Goal: Information Seeking & Learning: Learn about a topic

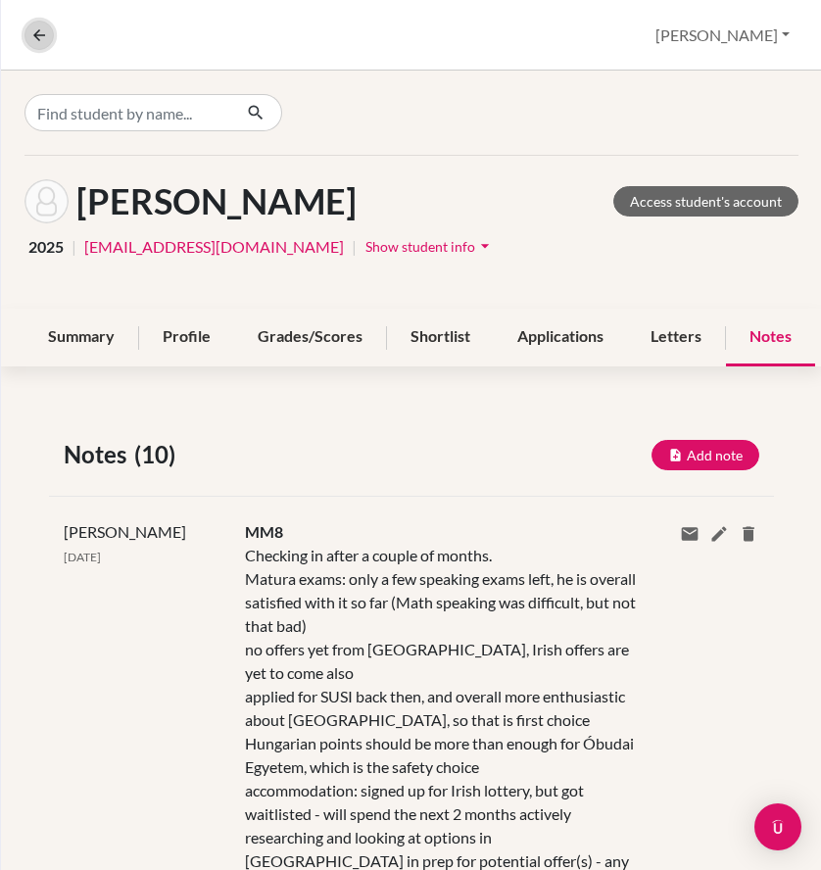
click at [42, 34] on icon at bounding box center [39, 35] width 18 height 18
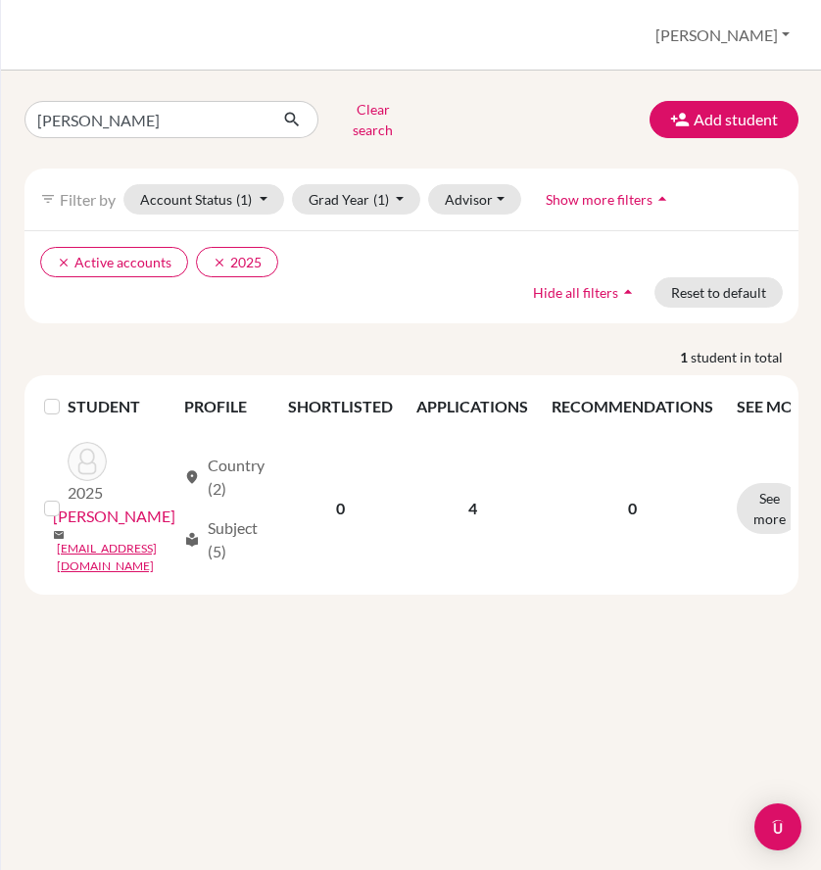
click at [42, 34] on div "Students overview [PERSON_NAME] Profile School Settings Log out" at bounding box center [411, 35] width 821 height 71
click at [395, 117] on button "Clear search" at bounding box center [373, 119] width 109 height 51
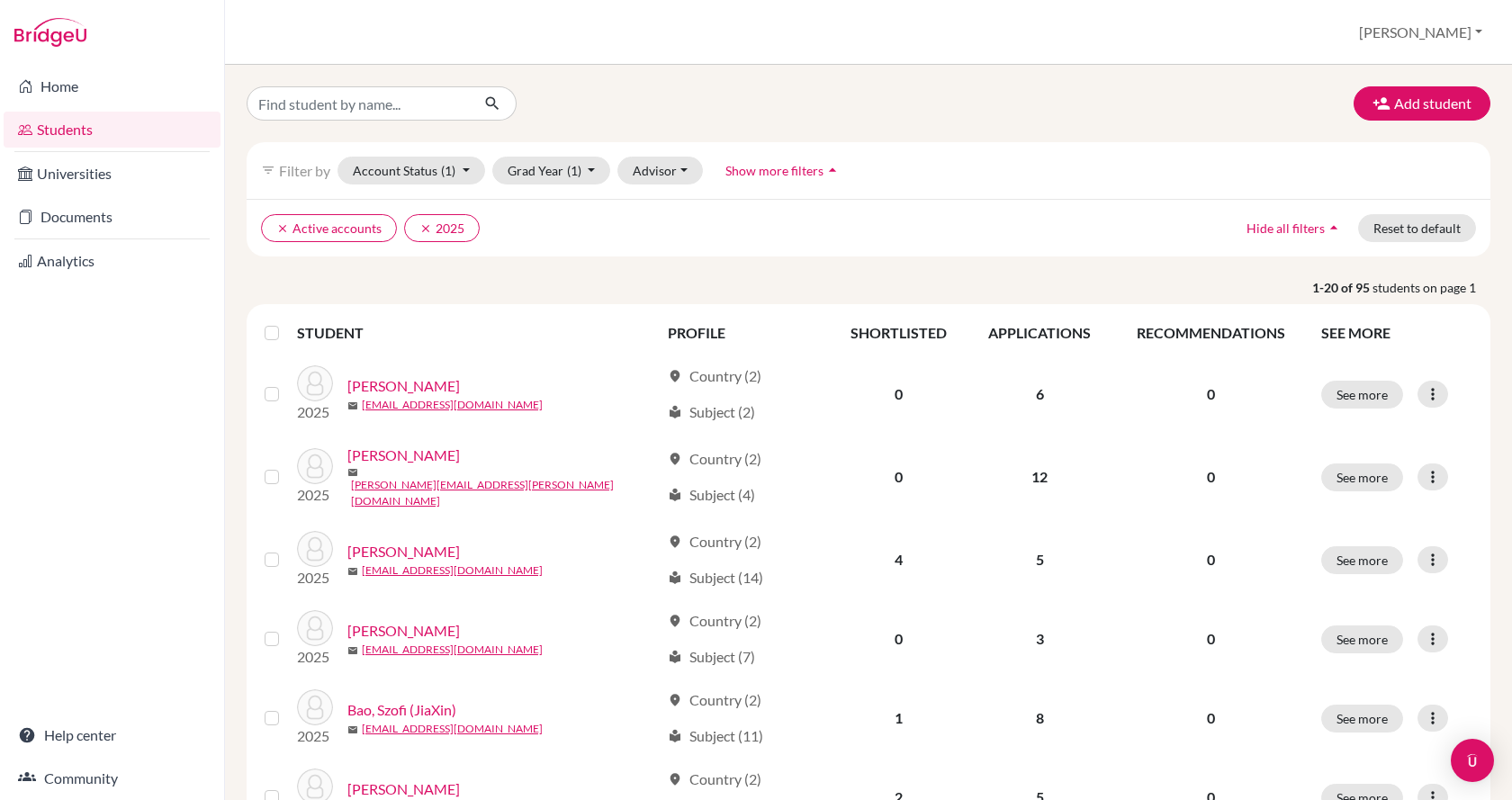
click at [128, 130] on link "Students" at bounding box center [112, 130] width 217 height 36
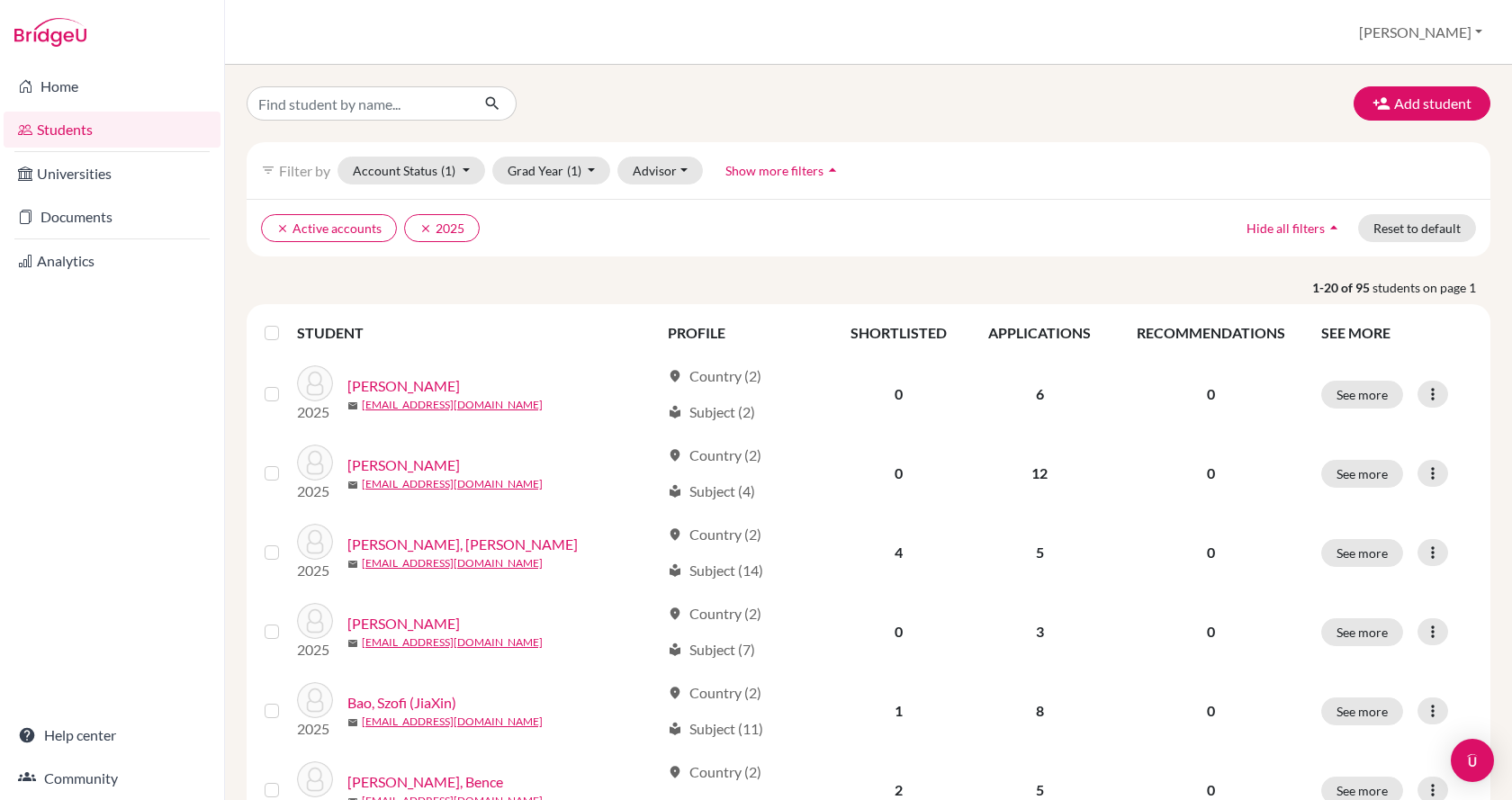
click at [98, 261] on link "Analytics" at bounding box center [112, 261] width 217 height 36
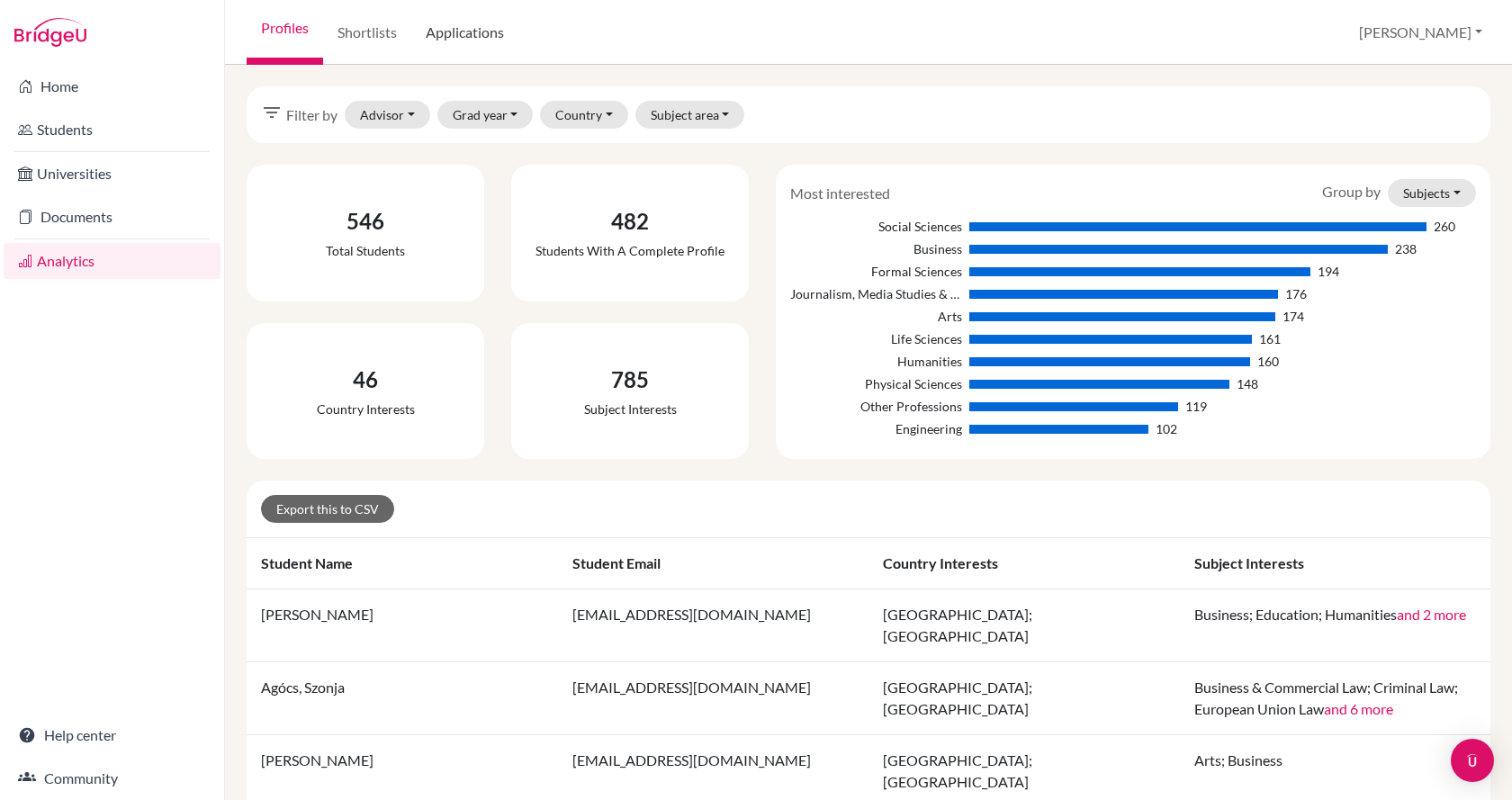
click at [513, 44] on link "Applications" at bounding box center [465, 32] width 107 height 65
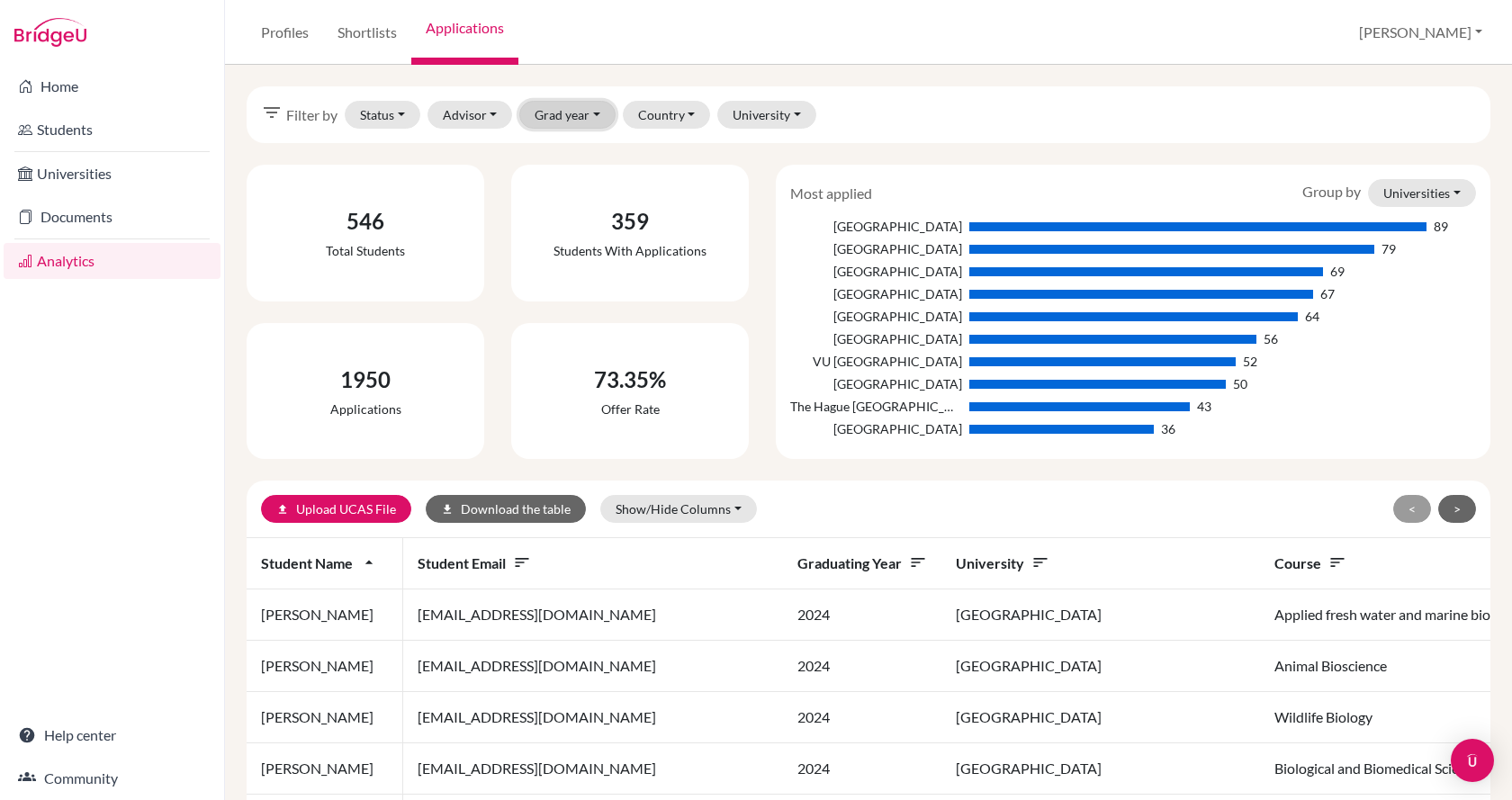
click at [584, 122] on button "Grad year" at bounding box center [567, 115] width 96 height 28
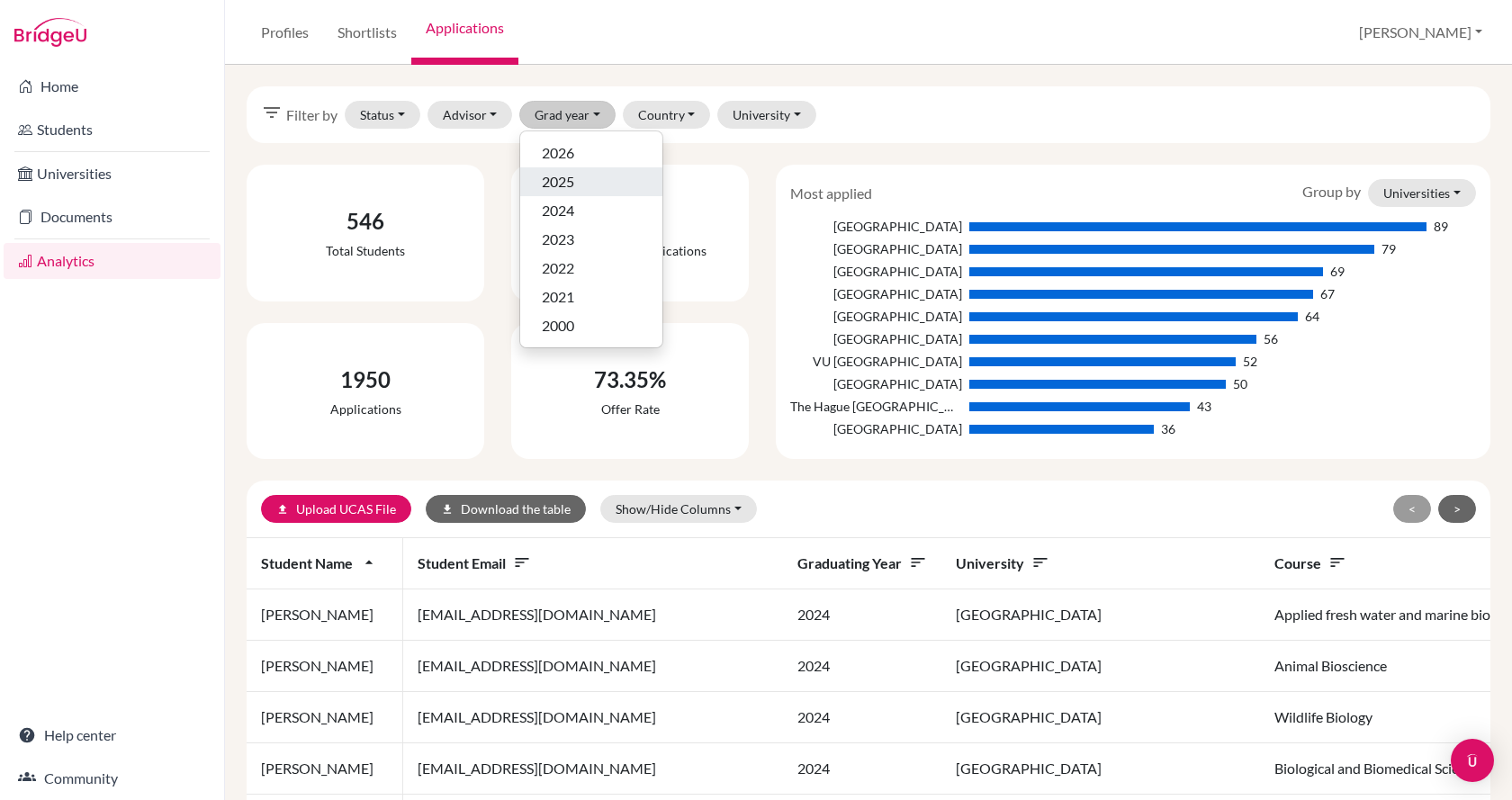
click at [582, 188] on div "2025" at bounding box center [591, 182] width 99 height 22
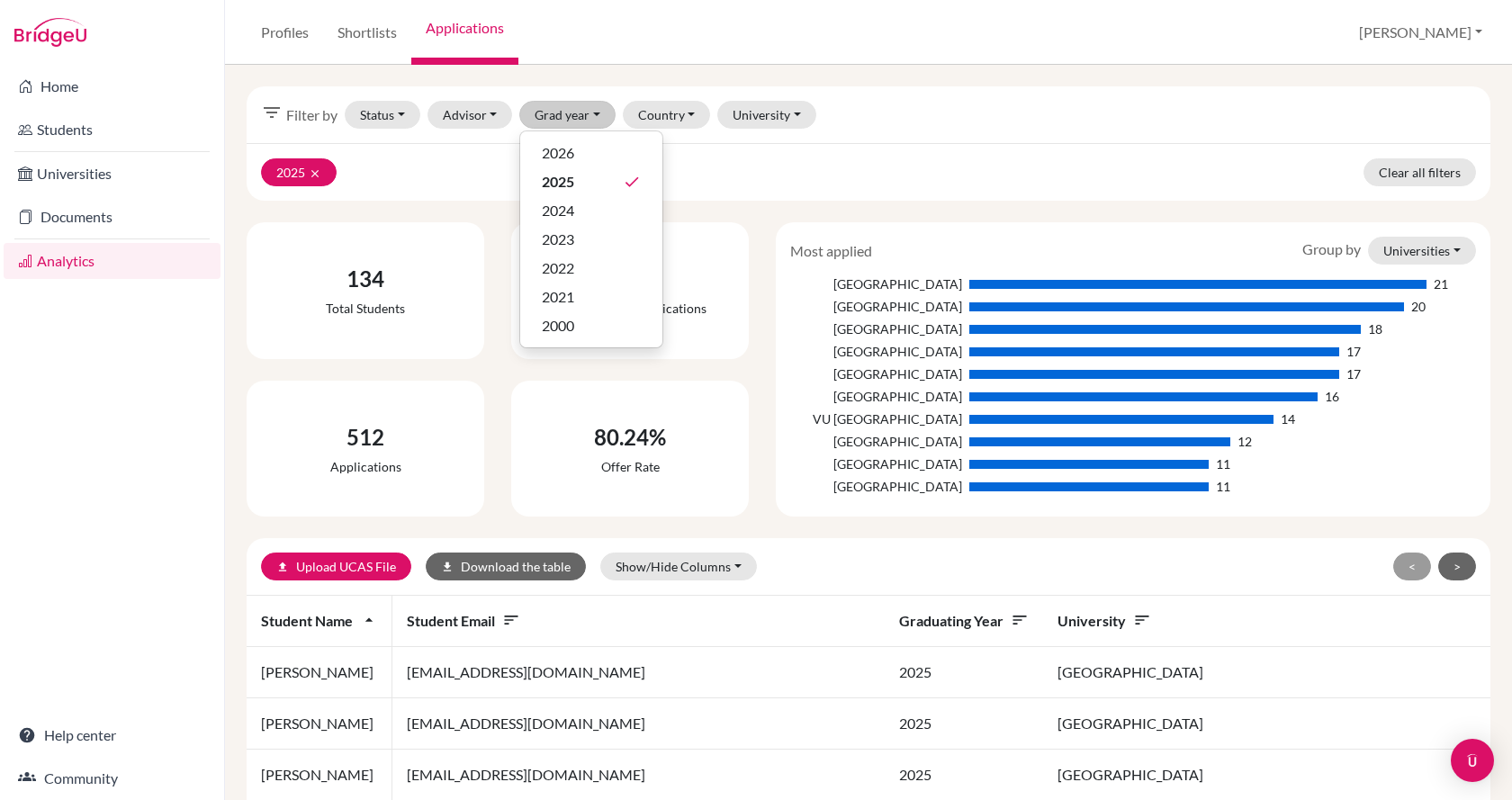
click at [988, 159] on div "2025 clear Clear all filters" at bounding box center [868, 172] width 1244 height 58
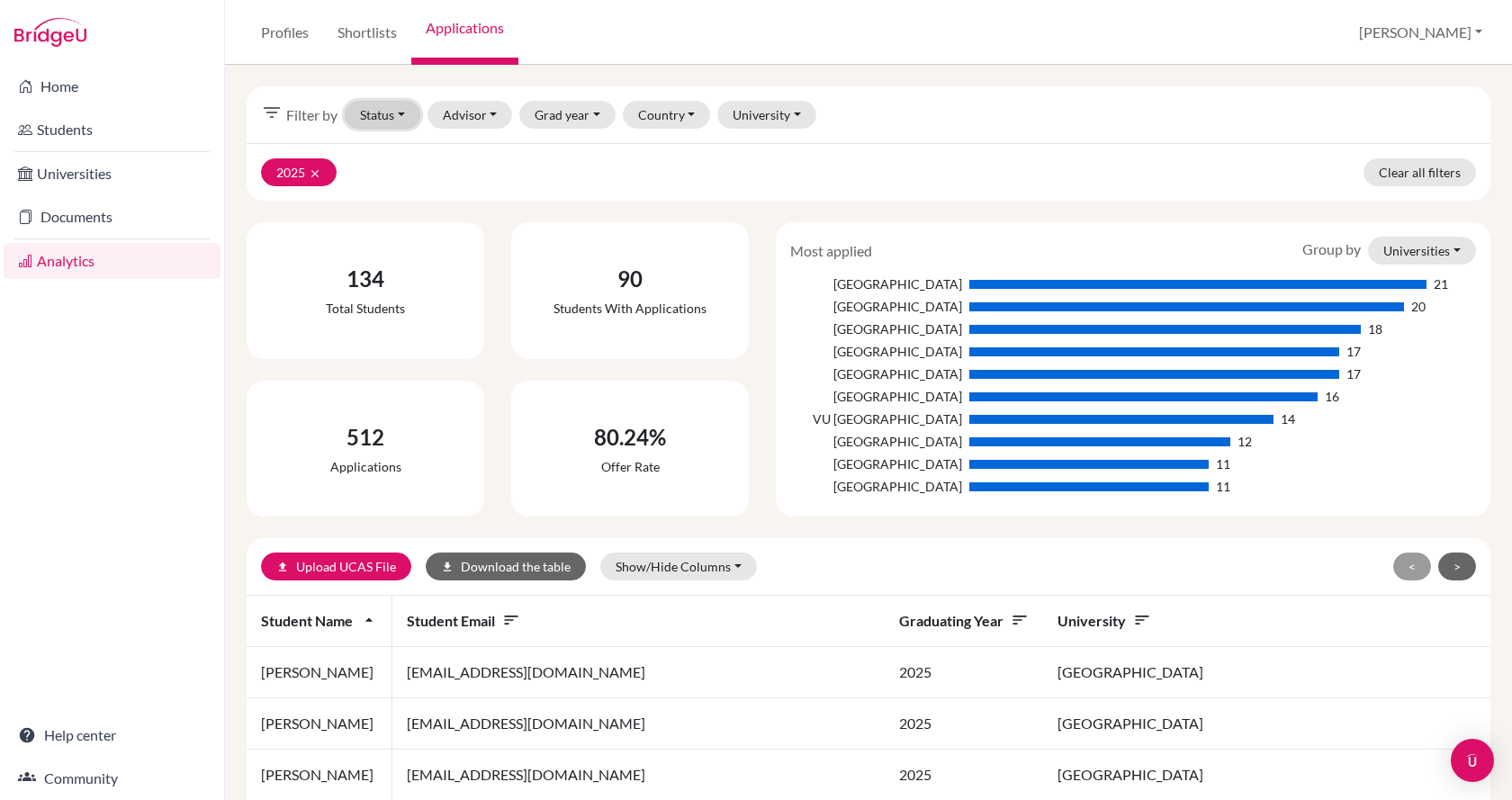
click at [407, 109] on button "Status" at bounding box center [382, 115] width 75 height 28
click at [404, 179] on div "Sent" at bounding box center [417, 182] width 99 height 22
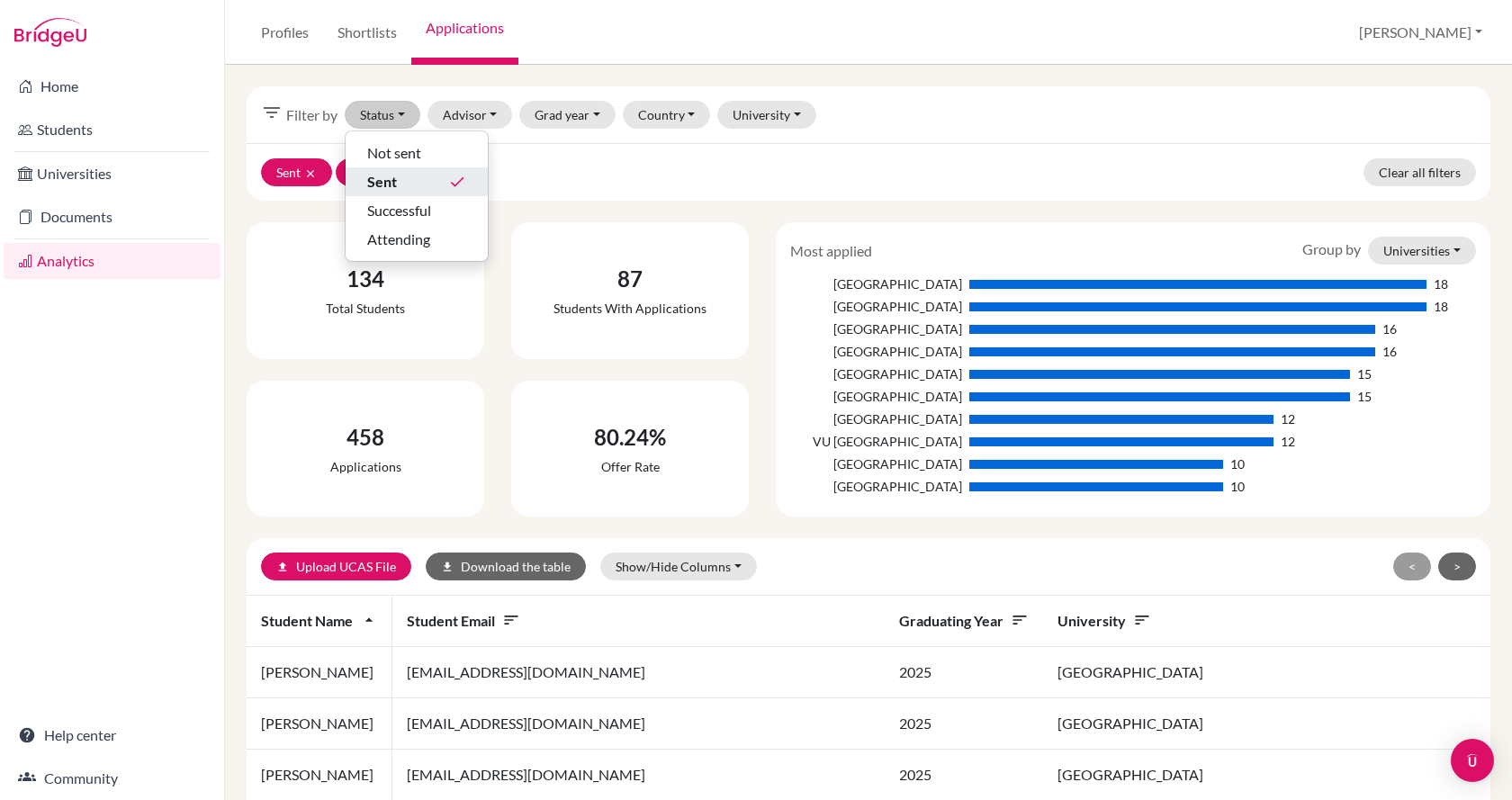
click at [465, 181] on icon "done" at bounding box center [457, 182] width 18 height 18
